Goal: Information Seeking & Learning: Learn about a topic

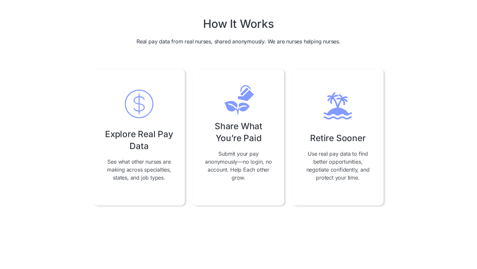
scroll to position [214, 0]
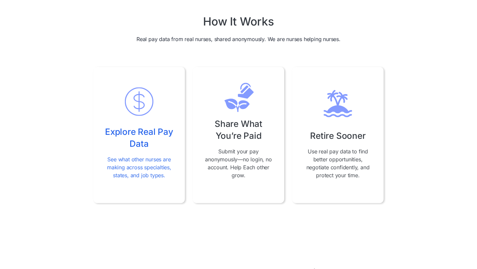
click at [141, 177] on p "See what other nurses are making across specialties, states, and job types." at bounding box center [139, 167] width 70 height 24
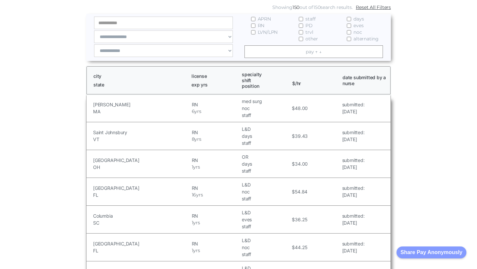
scroll to position [101, 0]
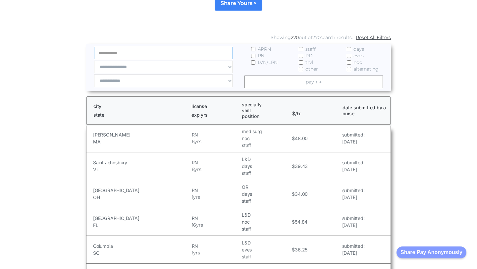
click at [125, 55] on input "Email Form" at bounding box center [163, 53] width 139 height 13
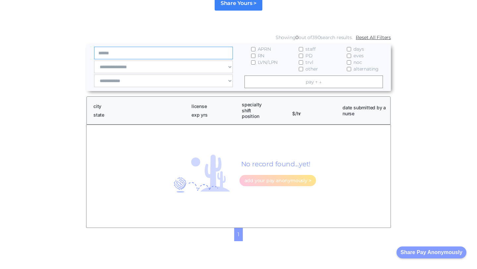
type input "*******"
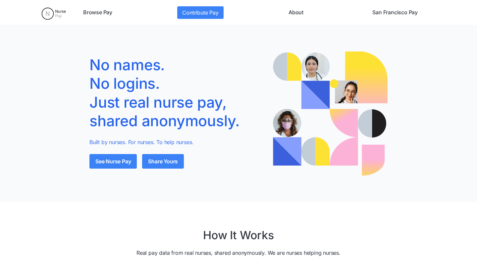
scroll to position [214, 0]
